Goal: Transaction & Acquisition: Purchase product/service

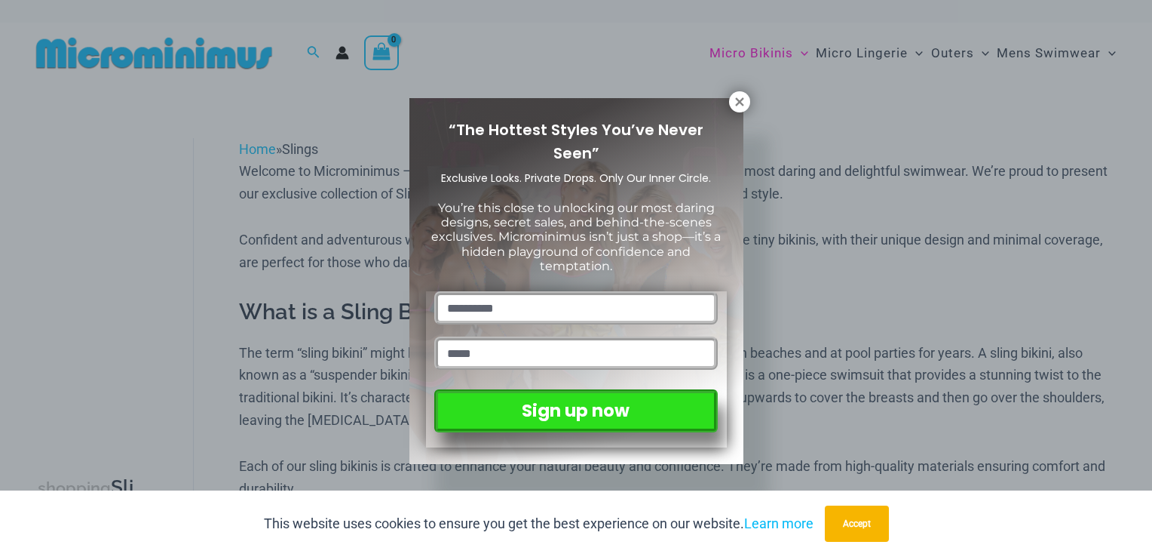
click at [848, 253] on div "“The Hottest Styles You’ve Never Seen” Exclusive Looks. Private Drops. Only Our…" at bounding box center [576, 278] width 1152 height 557
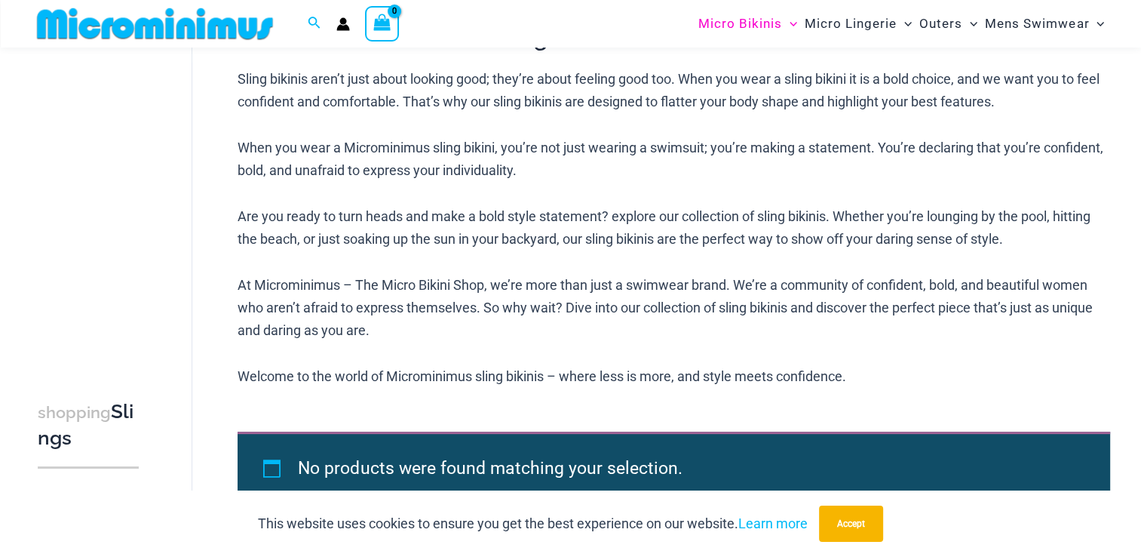
scroll to position [528, 0]
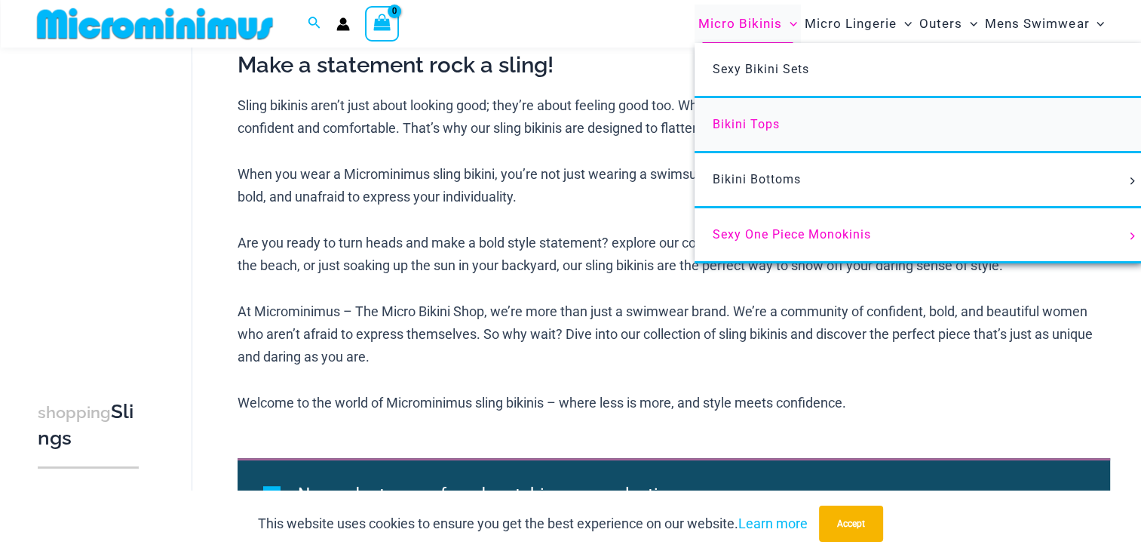
click at [790, 100] on link "Bikini Tops" at bounding box center [919, 125] width 449 height 55
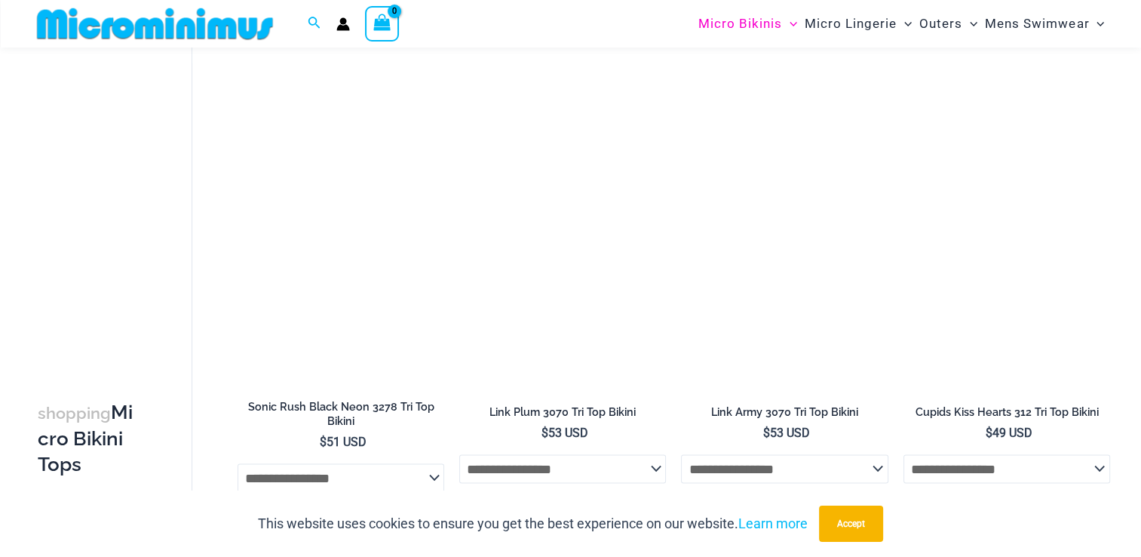
scroll to position [2837, 0]
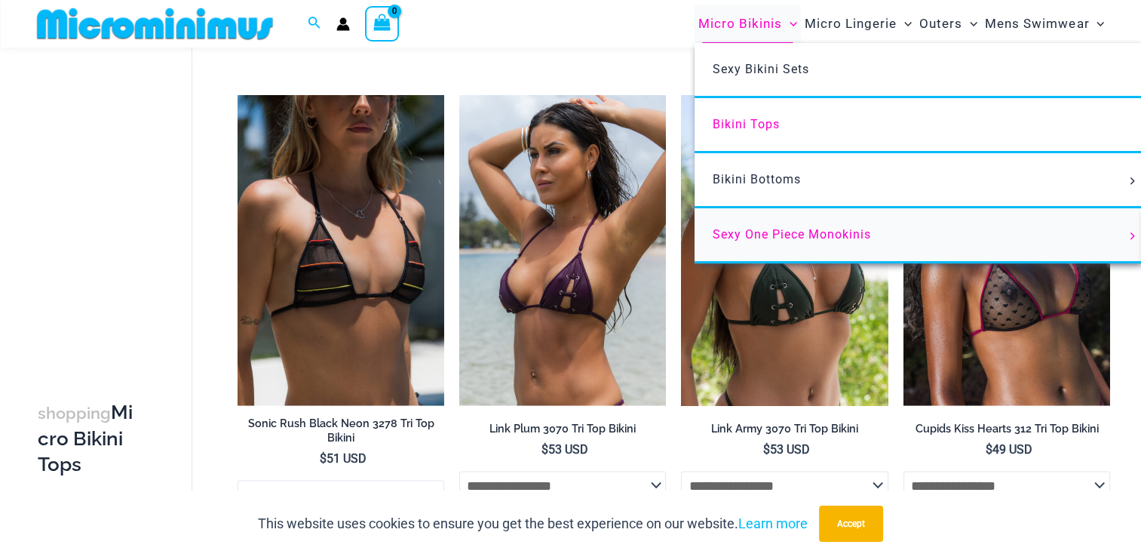
click at [793, 241] on link "Sexy One Piece Monokinis" at bounding box center [919, 235] width 449 height 55
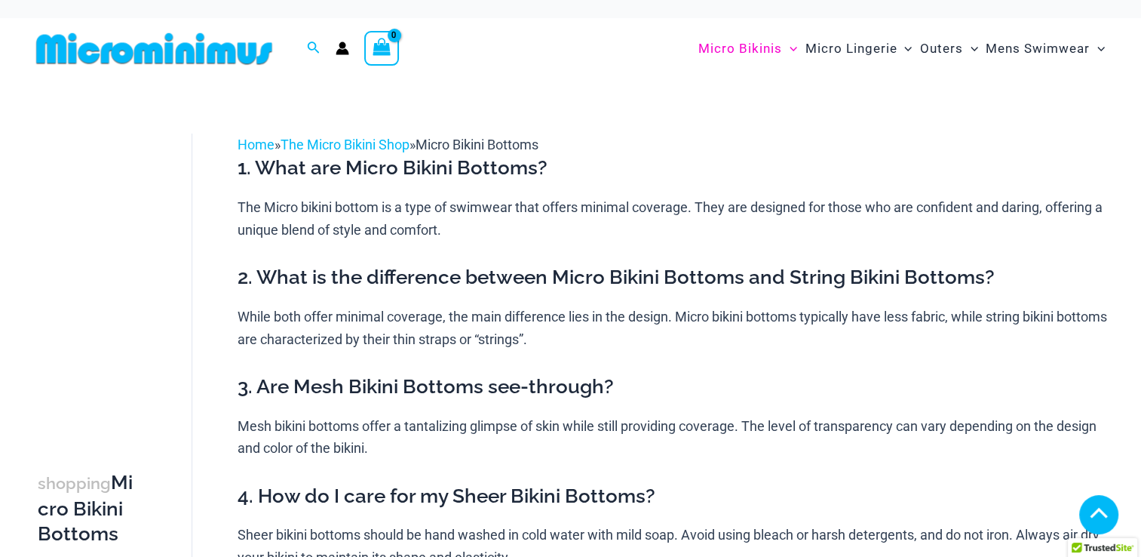
scroll to position [947, 0]
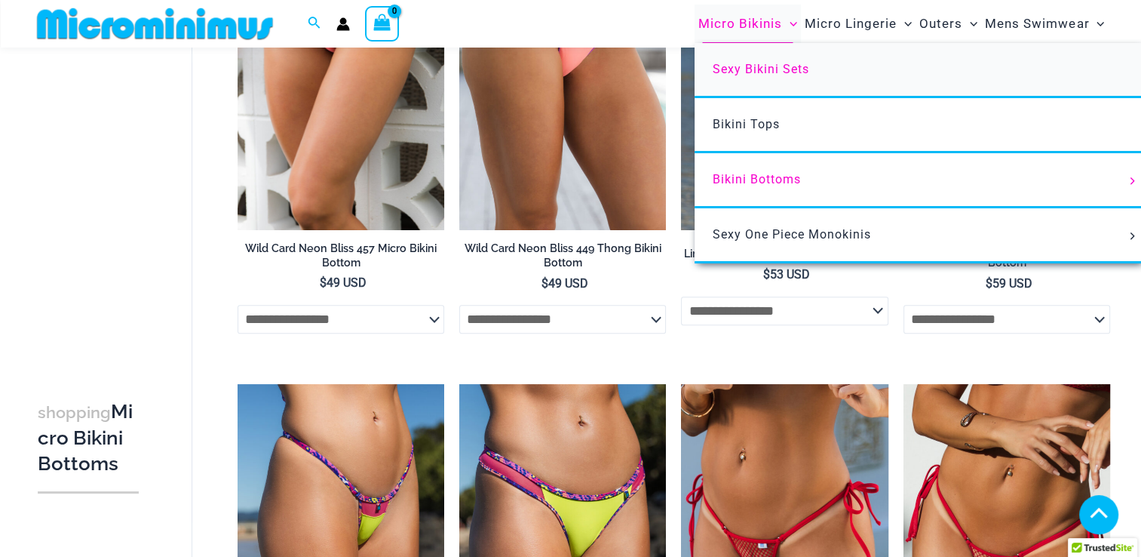
click at [779, 69] on span "Sexy Bikini Sets" at bounding box center [761, 69] width 97 height 14
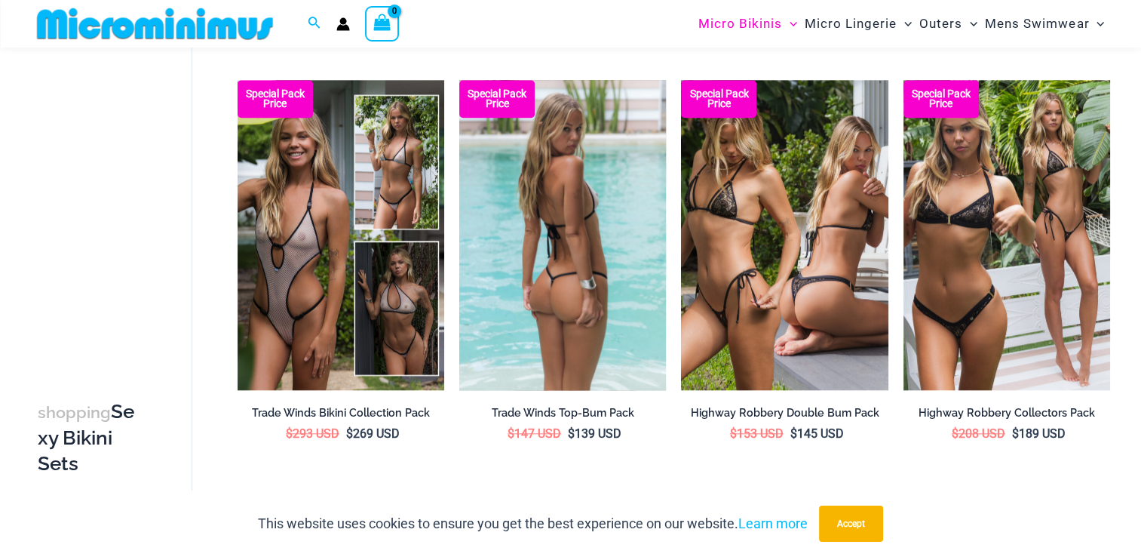
scroll to position [1072, 0]
